Goal: Find contact information: Find contact information

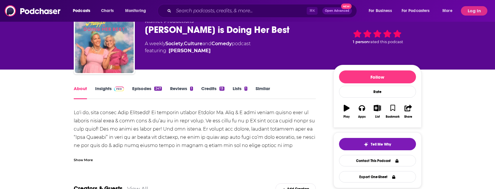
click at [110, 88] on link "Insights" at bounding box center [109, 93] width 29 height 14
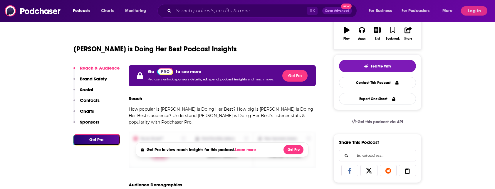
scroll to position [121, 0]
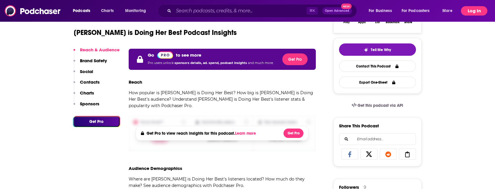
click at [478, 9] on button "Log In" at bounding box center [474, 10] width 26 height 9
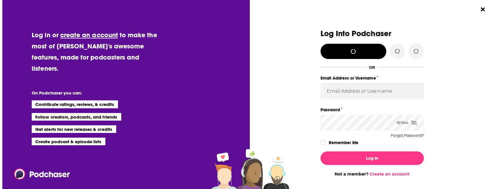
scroll to position [0, 0]
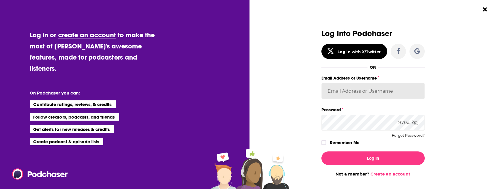
click at [351, 93] on input "Email Address or Username" at bounding box center [372, 91] width 103 height 16
click at [351, 90] on input "Email Address or Username" at bounding box center [372, 91] width 103 height 16
paste input "[EMAIL_ADDRESS][DOMAIN_NAME]"
type input "[EMAIL_ADDRESS][DOMAIN_NAME]"
click at [321, 151] on button "Log In" at bounding box center [372, 158] width 103 height 14
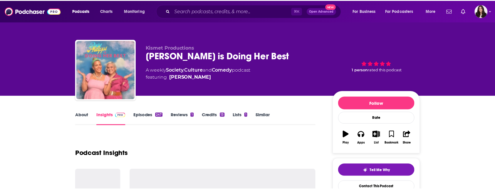
scroll to position [121, 0]
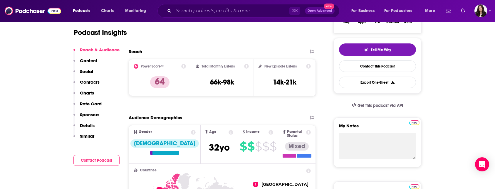
click at [88, 82] on p "Contacts" at bounding box center [90, 82] width 20 height 6
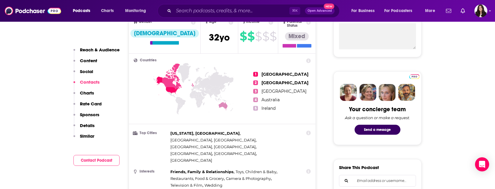
scroll to position [503, 0]
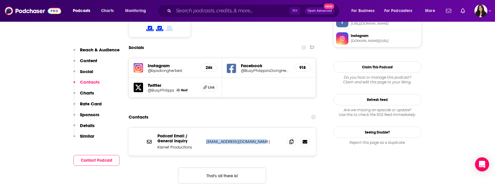
drag, startPoint x: 262, startPoint y: 113, endPoint x: 206, endPoint y: 112, distance: 55.2
click at [206, 139] on p "[EMAIL_ADDRESS][DOMAIN_NAME]" at bounding box center [244, 141] width 76 height 5
copy p "[EMAIL_ADDRESS][DOMAIN_NAME]"
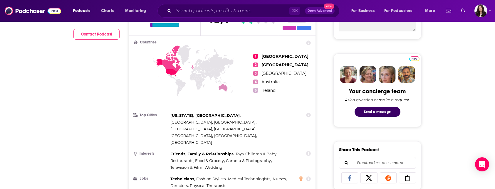
scroll to position [0, 0]
